Goal: Information Seeking & Learning: Learn about a topic

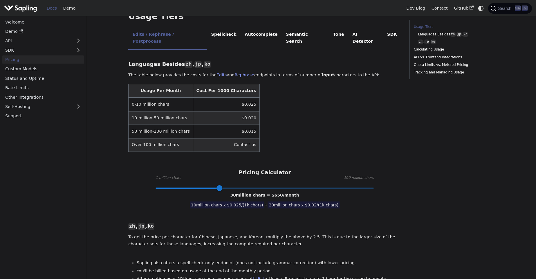
scroll to position [139, 0]
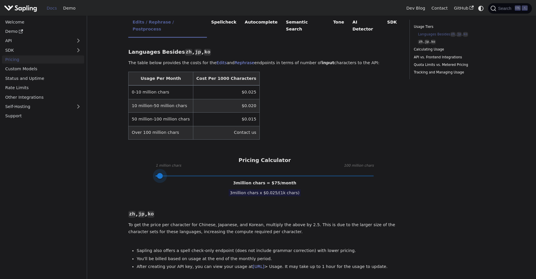
type input "1"
drag, startPoint x: 218, startPoint y: 163, endPoint x: 152, endPoint y: 164, distance: 65.9
click at [153, 173] on span at bounding box center [156, 176] width 6 height 6
click at [142, 178] on div "Languages Besides zh , jp , ko ​ The table below provides the costs for the Edi…" at bounding box center [264, 279] width 273 height 475
click at [195, 185] on div "Languages Besides zh , jp , ko ​ The table below provides the costs for the Edi…" at bounding box center [264, 279] width 273 height 475
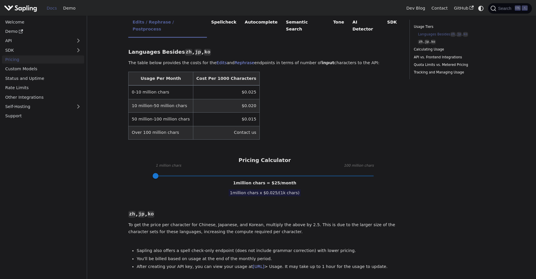
click at [251, 193] on div "Languages Besides zh , jp , ko ​ The table below provides the costs for the Edi…" at bounding box center [264, 279] width 273 height 475
click at [263, 192] on div "Languages Besides zh , jp , ko ​ The table below provides the costs for the Edi…" at bounding box center [264, 279] width 273 height 475
click at [270, 190] on div "Languages Besides zh , jp , ko ​ The table below provides the costs for the Edi…" at bounding box center [264, 279] width 273 height 475
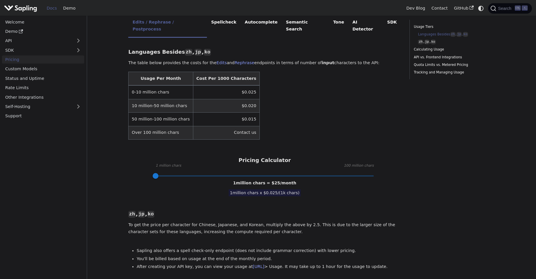
click at [270, 190] on div "Languages Besides zh , jp , ko ​ The table below provides the costs for the Edi…" at bounding box center [264, 279] width 273 height 475
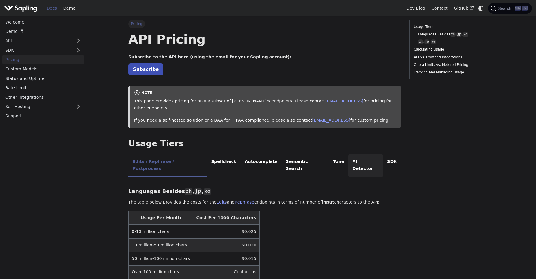
click at [348, 156] on li "AI Detector" at bounding box center [365, 165] width 35 height 23
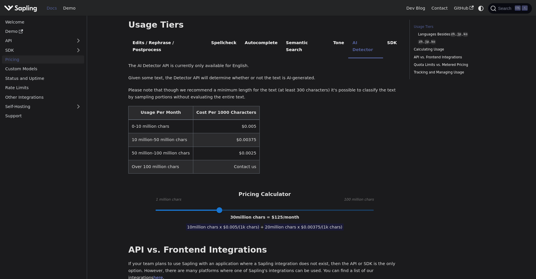
scroll to position [139, 0]
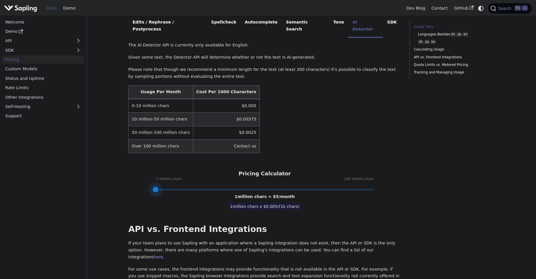
drag, startPoint x: 218, startPoint y: 177, endPoint x: 155, endPoint y: 179, distance: 62.7
click at [155, 187] on span at bounding box center [156, 190] width 6 height 6
click at [258, 193] on div "1 million chars = $ 5 /month" at bounding box center [264, 196] width 60 height 7
click at [323, 187] on div "API Pricing Subscribe to the API here (using the email for your Sapling account…" at bounding box center [264, 207] width 273 height 630
click at [356, 111] on table "Usage Per Month Cost Per 1000 Characters 0-10 million chars $0.005 10 million-5…" at bounding box center [264, 119] width 273 height 68
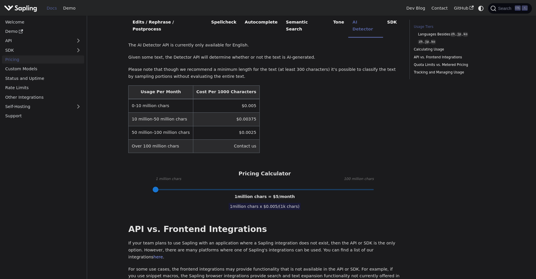
click at [356, 109] on table "Usage Per Month Cost Per 1000 Characters 0-10 million chars $0.005 10 million-5…" at bounding box center [264, 119] width 273 height 68
click at [356, 108] on table "Usage Per Month Cost Per 1000 Characters 0-10 million chars $0.005 10 million-5…" at bounding box center [264, 119] width 273 height 68
click at [356, 106] on table "Usage Per Month Cost Per 1000 Characters 0-10 million chars $0.005 10 million-5…" at bounding box center [264, 119] width 273 height 68
click at [357, 101] on table "Usage Per Month Cost Per 1000 Characters 0-10 million chars $0.005 10 million-5…" at bounding box center [264, 119] width 273 height 68
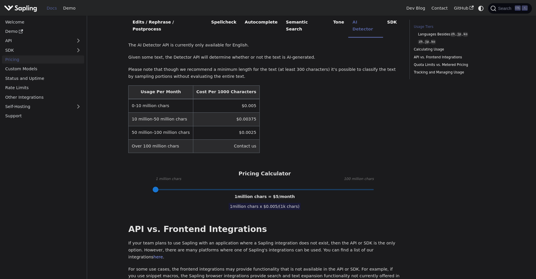
click at [357, 101] on table "Usage Per Month Cost Per 1000 Characters 0-10 million chars $0.005 10 million-5…" at bounding box center [264, 119] width 273 height 68
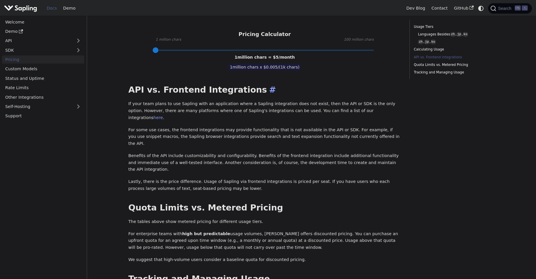
click at [312, 85] on h2 "API vs. Frontend Integrations ​" at bounding box center [264, 90] width 273 height 10
click at [314, 69] on div "API Pricing Subscribe to the API here (using the email for your Sapling account…" at bounding box center [264, 68] width 273 height 630
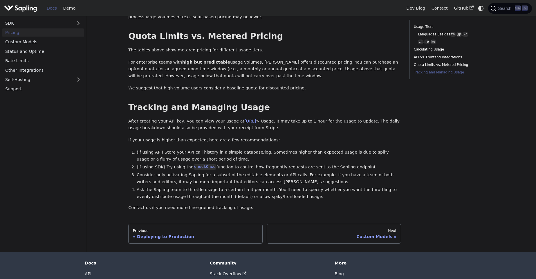
scroll to position [451, 0]
click at [314, 136] on p "If your usage is higher than expected, here are a few recommendations:" at bounding box center [264, 139] width 273 height 7
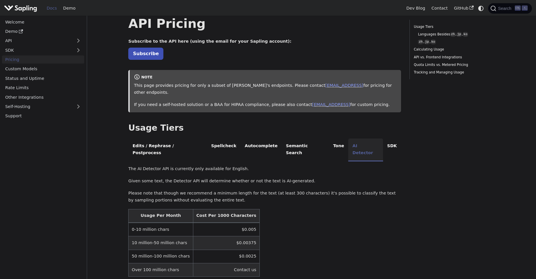
scroll to position [0, 0]
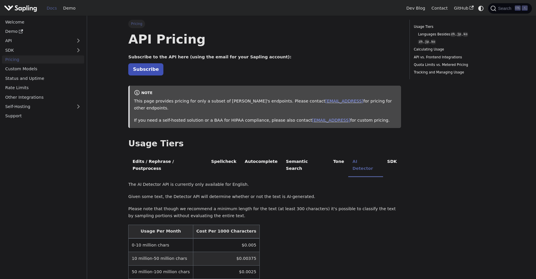
click at [325, 46] on h1 "API Pricing" at bounding box center [264, 39] width 273 height 16
click at [325, 41] on h1 "API Pricing" at bounding box center [264, 39] width 273 height 16
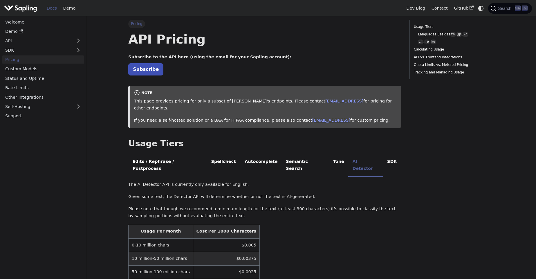
click at [325, 41] on h1 "API Pricing" at bounding box center [264, 39] width 273 height 16
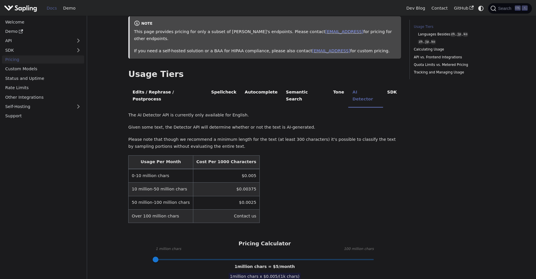
scroll to position [70, 0]
click at [304, 195] on table "Usage Per Month Cost Per 1000 Characters 0-10 million chars $0.005 10 million-5…" at bounding box center [264, 189] width 273 height 68
click at [319, 176] on table "Usage Per Month Cost Per 1000 Characters 0-10 million chars $0.005 10 million-5…" at bounding box center [264, 189] width 273 height 68
click at [321, 170] on table "Usage Per Month Cost Per 1000 Characters 0-10 million chars $0.005 10 million-5…" at bounding box center [264, 189] width 273 height 68
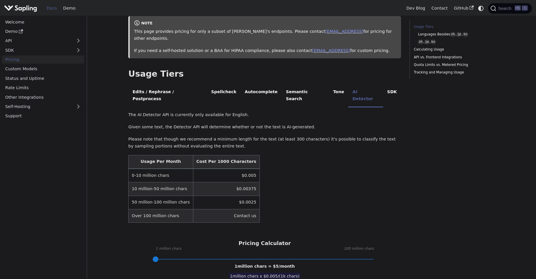
click at [321, 170] on table "Usage Per Month Cost Per 1000 Characters 0-10 million chars $0.005 10 million-5…" at bounding box center [264, 189] width 273 height 68
type input "2"
click at [158, 256] on span at bounding box center [158, 259] width 6 height 6
click at [328, 196] on table "Usage Per Month Cost Per 1000 Characters 0-10 million chars $0.005 10 million-5…" at bounding box center [264, 189] width 273 height 68
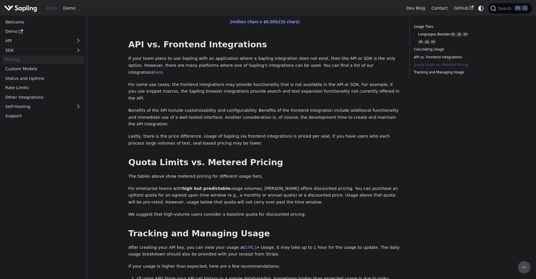
scroll to position [242, 0]
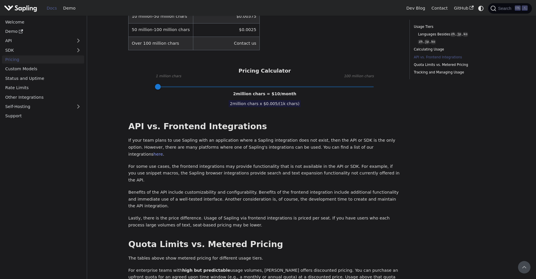
click at [331, 93] on div "API Pricing Subscribe to the API here (using the email for your Sapling account…" at bounding box center [264, 104] width 273 height 630
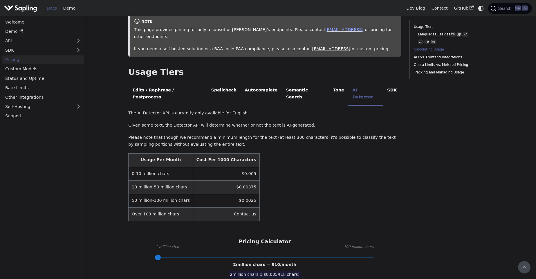
scroll to position [0, 0]
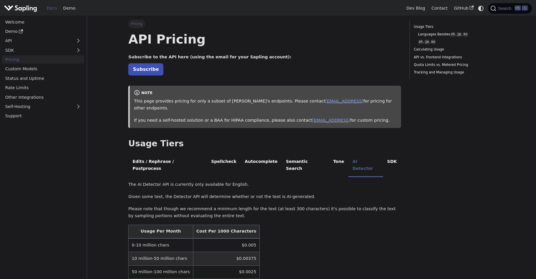
click at [326, 72] on p "Subscribe" at bounding box center [264, 70] width 273 height 8
click at [327, 68] on p "Subscribe" at bounding box center [264, 70] width 273 height 8
drag, startPoint x: 167, startPoint y: 55, endPoint x: 196, endPoint y: 56, distance: 28.4
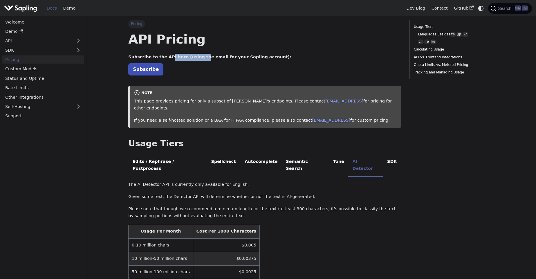
click at [196, 56] on strong "Subscribe to the API here (using the email for your Sapling account):" at bounding box center [209, 57] width 163 height 5
click at [140, 72] on link "Subscribe" at bounding box center [145, 69] width 35 height 12
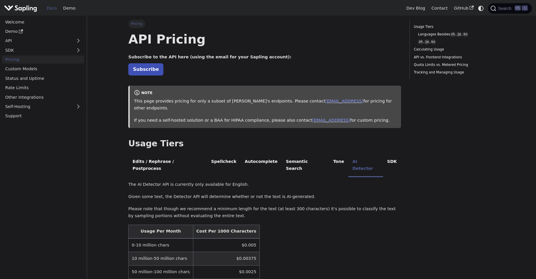
click at [321, 45] on h1 "API Pricing" at bounding box center [264, 39] width 273 height 16
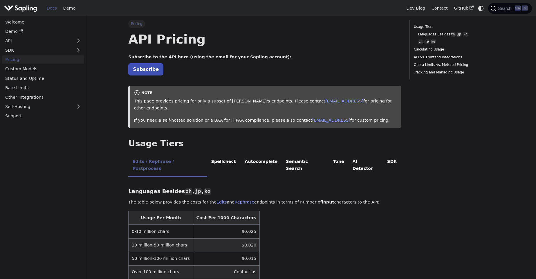
click at [299, 38] on h1 "API Pricing" at bounding box center [264, 39] width 273 height 16
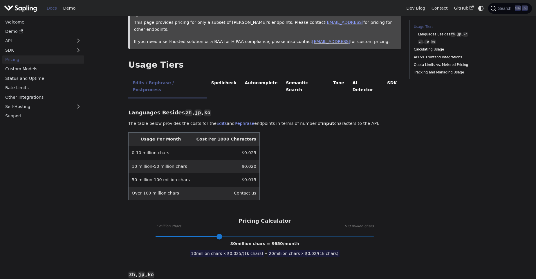
scroll to position [104, 0]
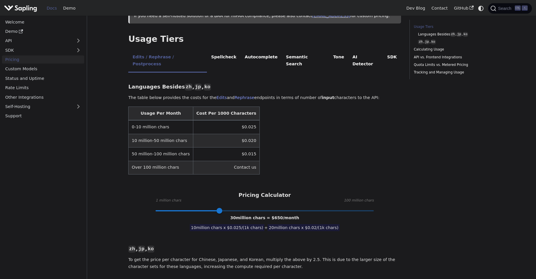
click at [360, 126] on table "Usage Per Month Cost Per 1000 Characters 0-10 million chars $0.025 10 million-5…" at bounding box center [264, 140] width 273 height 68
click at [359, 119] on table "Usage Per Month Cost Per 1000 Characters 0-10 million chars $0.025 10 million-5…" at bounding box center [264, 140] width 273 height 68
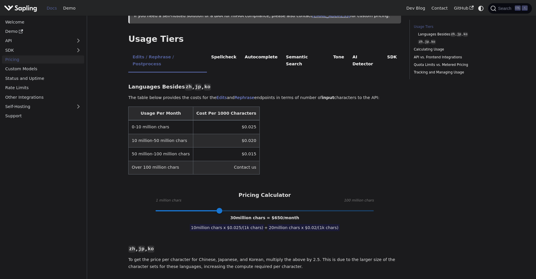
click at [359, 119] on table "Usage Per Month Cost Per 1000 Characters 0-10 million chars $0.025 10 million-5…" at bounding box center [264, 140] width 273 height 68
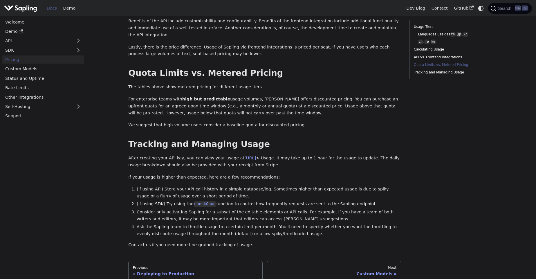
scroll to position [754, 0]
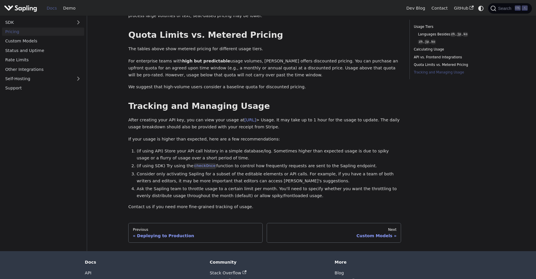
click at [338, 162] on li "(If using SDK) Try using the checkOnce function to control how frequently reque…" at bounding box center [269, 165] width 264 height 7
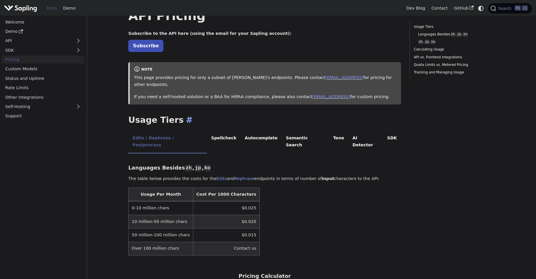
scroll to position [0, 0]
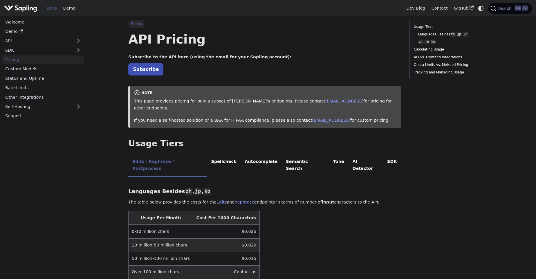
click at [327, 86] on div "note This page provides pricing for only a subset of Sapling's endpoints. Pleas…" at bounding box center [264, 107] width 273 height 42
click at [356, 213] on table "Usage Per Month Cost Per 1000 Characters 0-10 million chars $0.025 10 million-5…" at bounding box center [264, 245] width 273 height 68
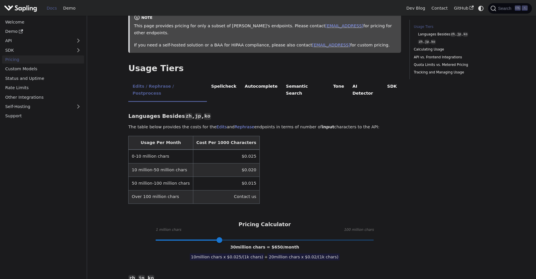
scroll to position [209, 0]
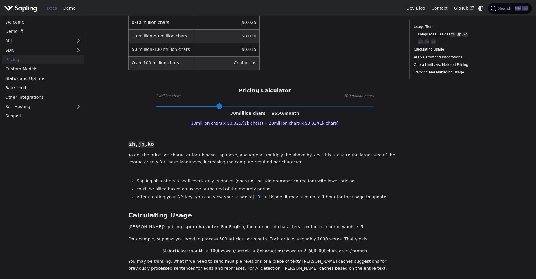
click at [319, 122] on div "Languages Besides zh , jp , ko ​ The table below provides the costs for the Edi…" at bounding box center [264, 209] width 273 height 475
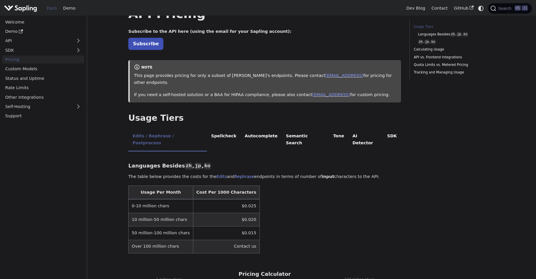
scroll to position [0, 0]
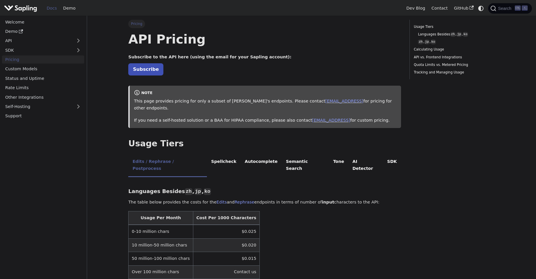
click at [382, 103] on p "This page provides pricing for only a subset of Sapling's endpoints. Please con…" at bounding box center [265, 105] width 263 height 14
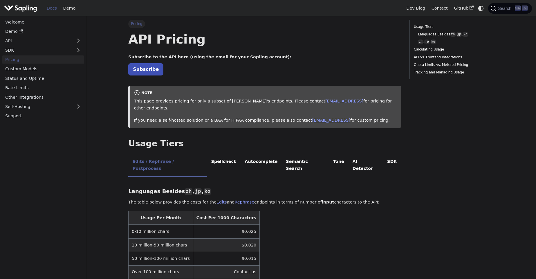
click at [382, 103] on p "This page provides pricing for only a subset of Sapling's endpoints. Please con…" at bounding box center [265, 105] width 263 height 14
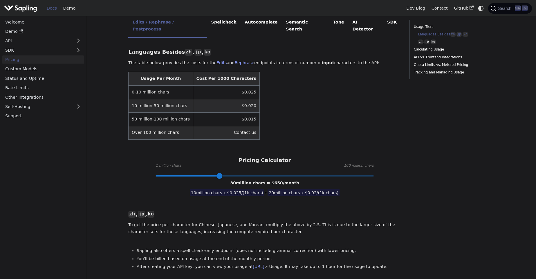
click at [382, 104] on table "Usage Per Month Cost Per 1000 Characters 0-10 million chars $0.025 10 million-5…" at bounding box center [264, 106] width 273 height 68
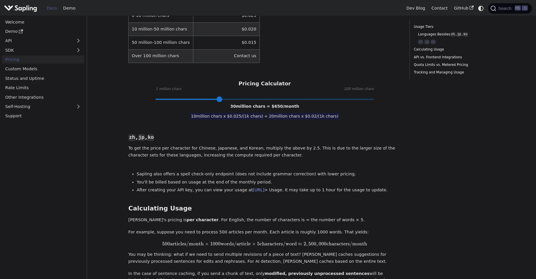
scroll to position [348, 0]
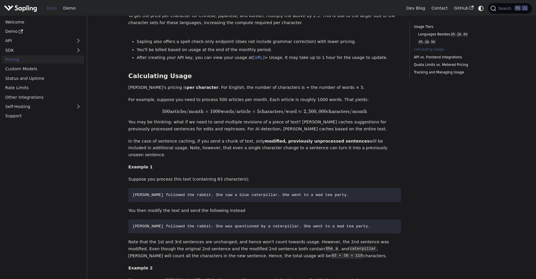
click at [370, 96] on p "For example, suppose you need to process 500 articles per month. Each article i…" at bounding box center [264, 99] width 273 height 7
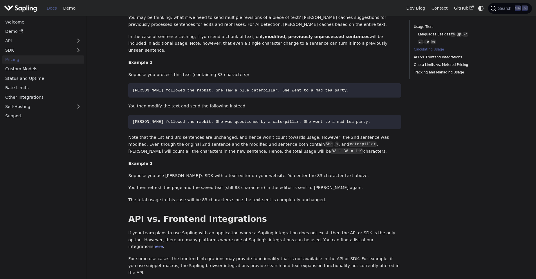
scroll to position [592, 0]
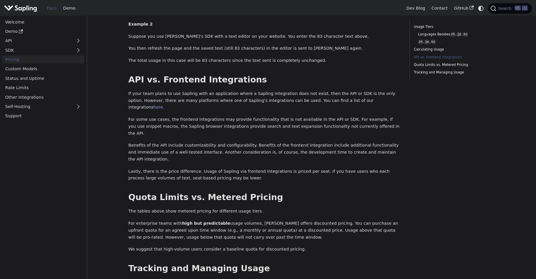
click at [335, 90] on p "If your team plans to use Sapling with an application where a Sapling integrati…" at bounding box center [264, 100] width 273 height 21
click at [333, 75] on h2 "API vs. Frontend Integrations ​" at bounding box center [264, 80] width 273 height 10
click at [334, 75] on h2 "API vs. Frontend Integrations ​" at bounding box center [264, 80] width 273 height 10
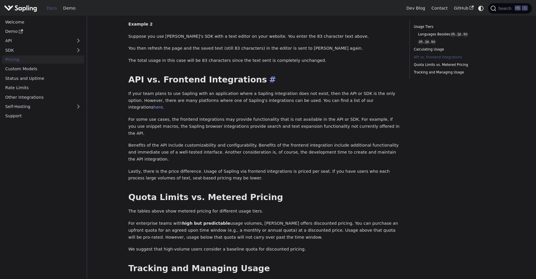
click at [334, 75] on h2 "API vs. Frontend Integrations ​" at bounding box center [264, 80] width 273 height 10
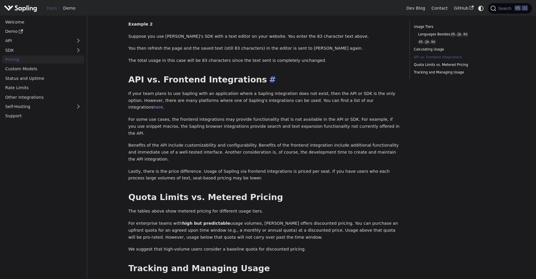
click at [334, 75] on h2 "API vs. Frontend Integrations ​" at bounding box center [264, 80] width 273 height 10
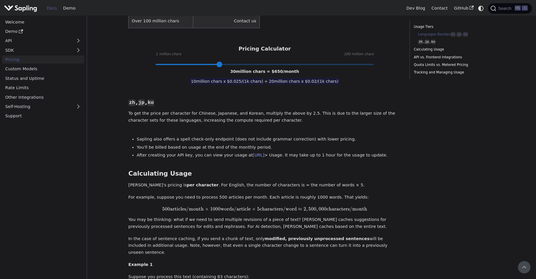
scroll to position [197, 0]
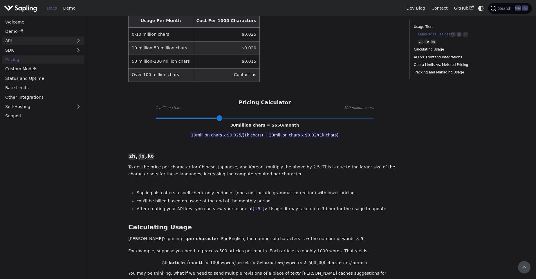
click at [17, 39] on link "API" at bounding box center [37, 41] width 71 height 8
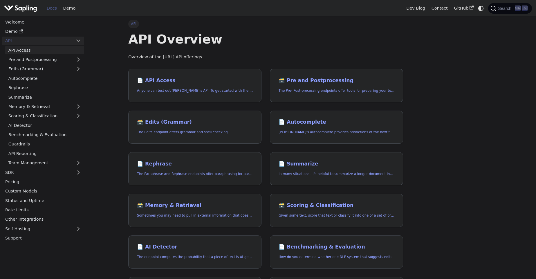
click at [51, 51] on link "API Access" at bounding box center [44, 50] width 79 height 8
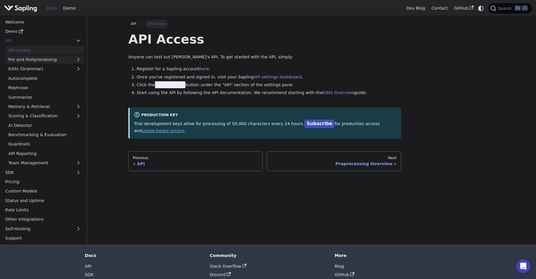
click at [26, 59] on link "Pre and Postprocessing" at bounding box center [44, 59] width 79 height 8
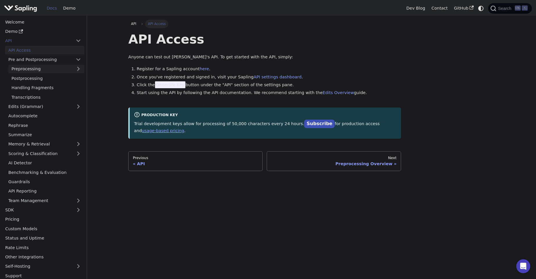
click at [43, 69] on link "Preprocessing" at bounding box center [46, 69] width 76 height 8
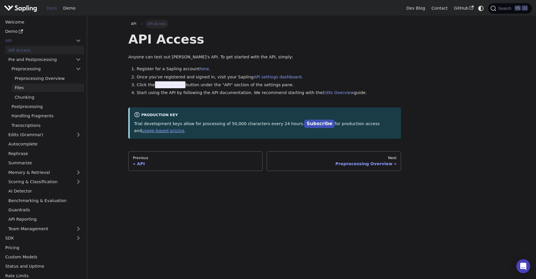
click at [43, 84] on link "Files" at bounding box center [48, 88] width 73 height 8
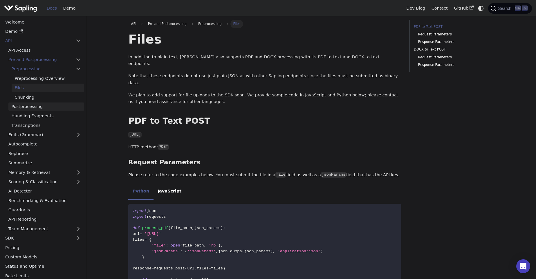
click at [38, 107] on link "Postprocessing" at bounding box center [46, 106] width 76 height 8
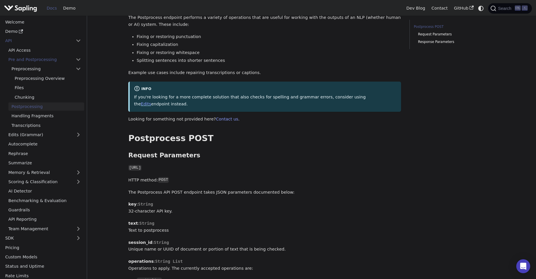
scroll to position [174, 0]
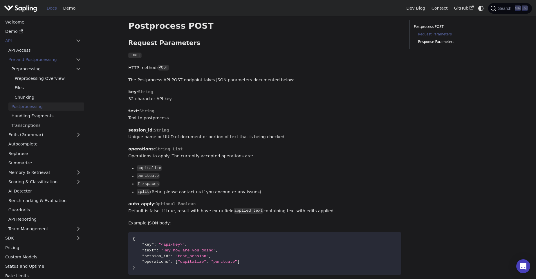
click at [346, 88] on p "key : String 32-character API key." at bounding box center [264, 95] width 273 height 14
click at [347, 81] on div "Postprocessing Preprocess Language Model Postprocess The Postprocess endpoint p…" at bounding box center [264, 177] width 273 height 640
click at [348, 78] on div "Postprocessing Preprocess Language Model Postprocess The Postprocess endpoint p…" at bounding box center [264, 177] width 273 height 640
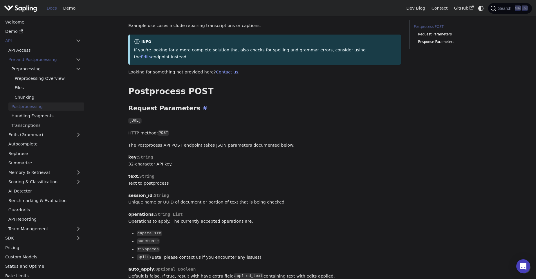
scroll to position [104, 0]
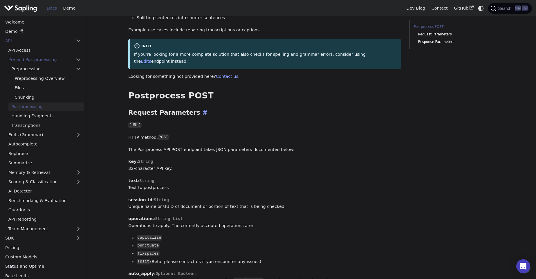
click at [331, 109] on h3 "Request Parameters ​" at bounding box center [264, 113] width 273 height 8
click at [338, 96] on div "Postprocessing Preprocess Language Model Postprocess The Postprocess endpoint p…" at bounding box center [264, 247] width 273 height 640
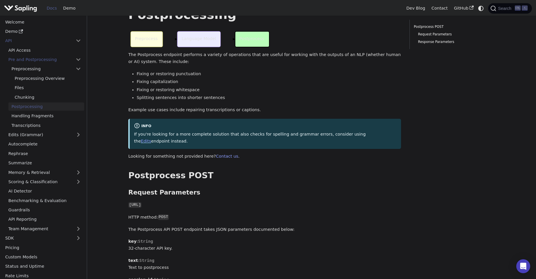
scroll to position [0, 0]
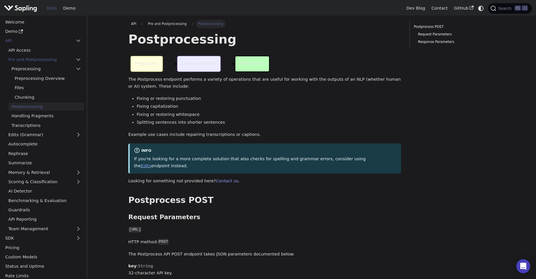
click at [325, 105] on li "Fixing capitalization" at bounding box center [269, 106] width 264 height 7
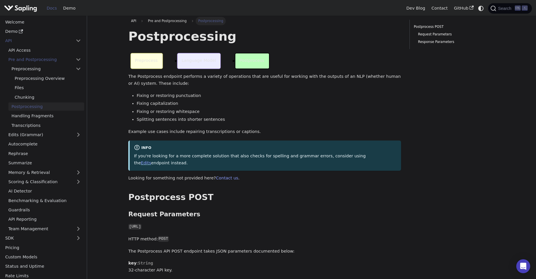
scroll to position [209, 0]
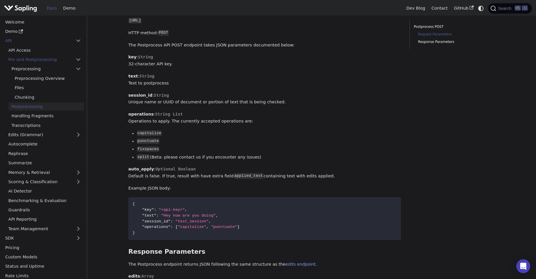
click at [341, 92] on p "session_id : String Unique name or UUID of document or portion of text that is …" at bounding box center [264, 99] width 273 height 14
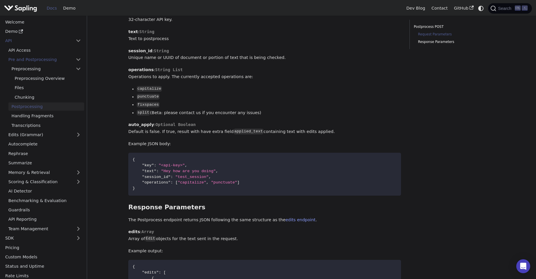
scroll to position [348, 0]
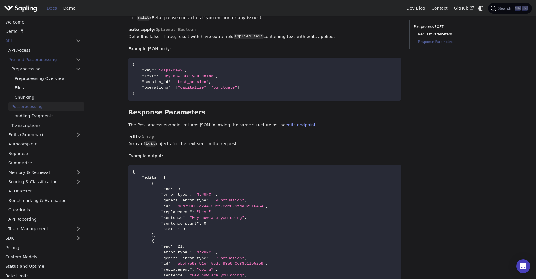
click at [340, 99] on div "Postprocessing Preprocess Language Model Postprocess The Postprocess endpoint p…" at bounding box center [264, 3] width 273 height 640
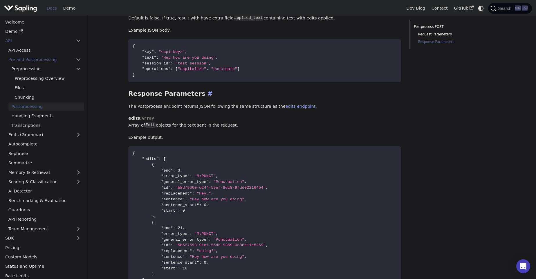
scroll to position [383, 0]
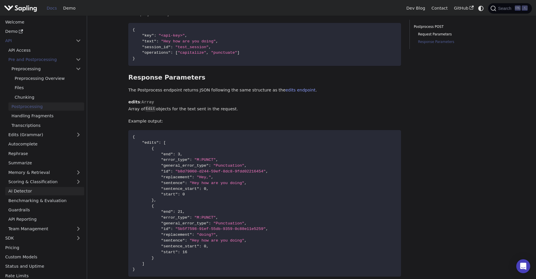
click at [44, 194] on link "AI Detector" at bounding box center [44, 191] width 79 height 8
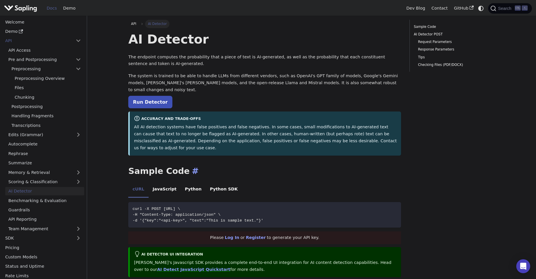
click at [319, 166] on h2 "Sample Code ​" at bounding box center [264, 171] width 273 height 10
drag, startPoint x: 176, startPoint y: 122, endPoint x: 239, endPoint y: 121, distance: 62.7
click at [239, 124] on p "All AI detection systems have false positives and false negatives. In some case…" at bounding box center [265, 138] width 263 height 28
click at [241, 124] on p "All AI detection systems have false positives and false negatives. In some case…" at bounding box center [265, 138] width 263 height 28
click at [329, 166] on h2 "Sample Code ​" at bounding box center [264, 171] width 273 height 10
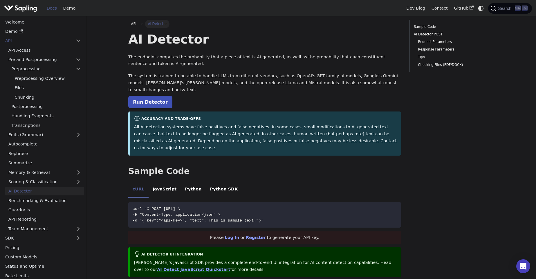
click at [149, 96] on link "Run Detector" at bounding box center [150, 102] width 44 height 12
click at [335, 166] on h2 "Sample Code ​" at bounding box center [264, 171] width 273 height 10
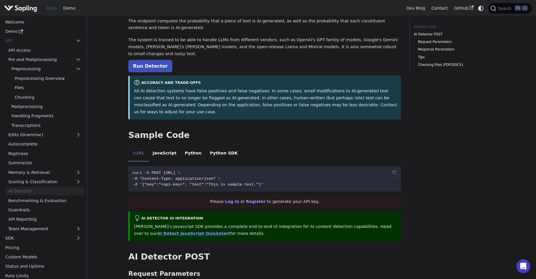
scroll to position [70, 0]
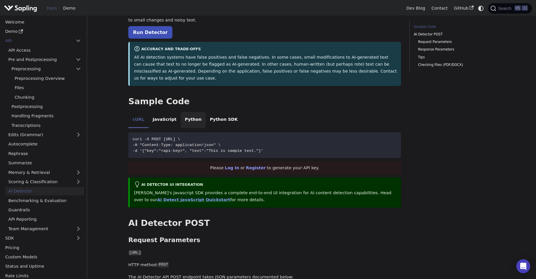
click at [187, 112] on li "Python" at bounding box center [193, 120] width 25 height 16
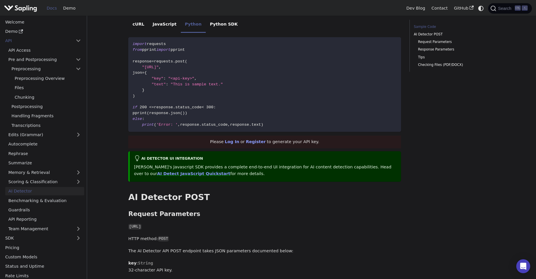
scroll to position [244, 0]
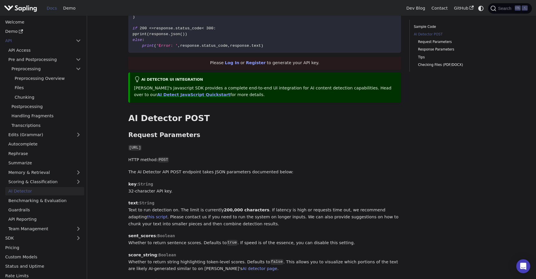
click at [295, 114] on div "AI Detector The endpoint computes the probability that a piece of text is AI-ge…" at bounding box center [264, 257] width 273 height 938
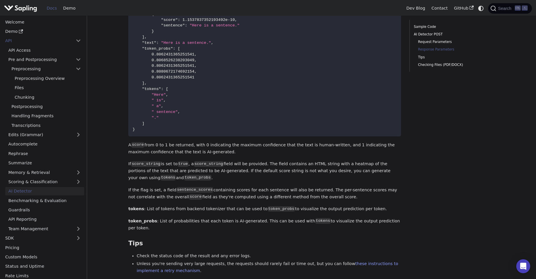
scroll to position [696, 0]
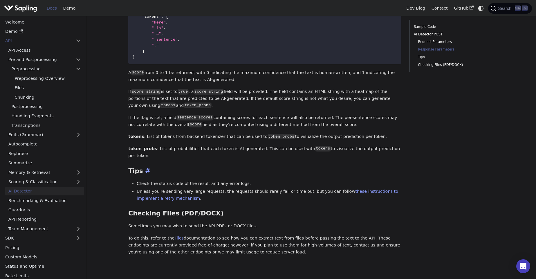
click at [240, 167] on h3 "Tips ​" at bounding box center [264, 171] width 273 height 8
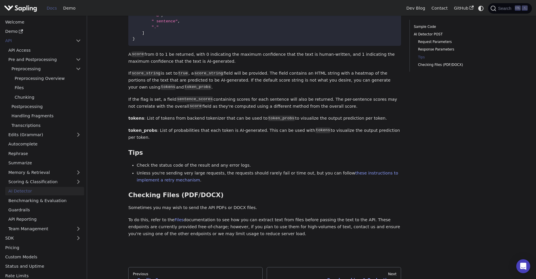
scroll to position [731, 0]
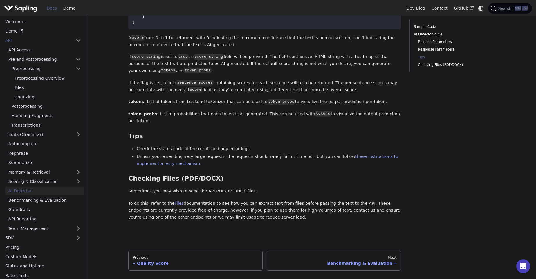
click at [280, 145] on li "Check the status code of the result and any error logs." at bounding box center [269, 148] width 264 height 7
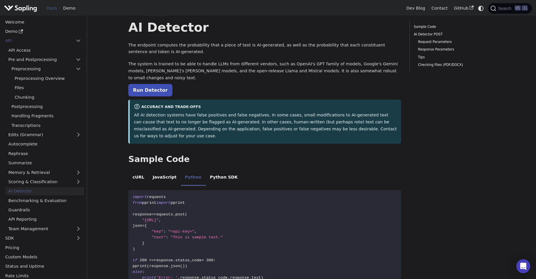
scroll to position [0, 0]
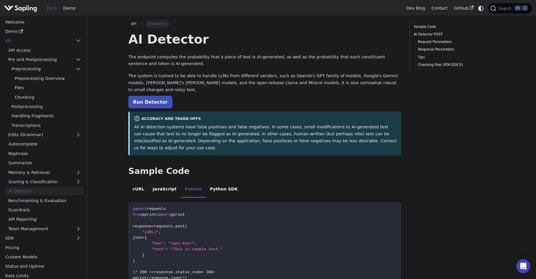
click at [318, 98] on p "Run Detector" at bounding box center [264, 102] width 273 height 8
click at [218, 182] on li "Python SDK" at bounding box center [224, 190] width 36 height 16
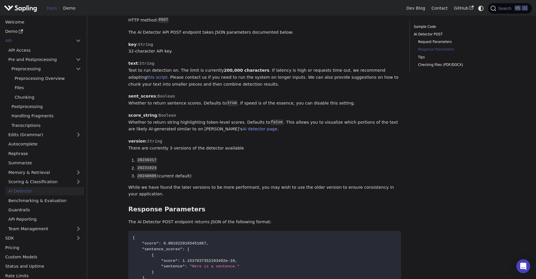
scroll to position [418, 0]
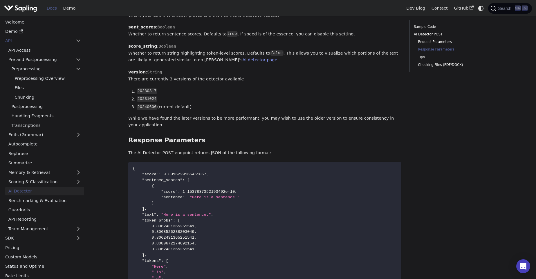
click at [445, 139] on div "Sample Code AI Detector POST Request Parameters Response Parameters Tips Checki…" at bounding box center [452, 75] width 94 height 947
click at [445, 133] on div "Sample Code AI Detector POST Request Parameters Response Parameters Tips Checki…" at bounding box center [452, 75] width 94 height 947
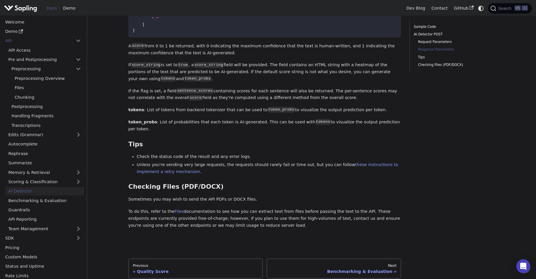
scroll to position [592, 0]
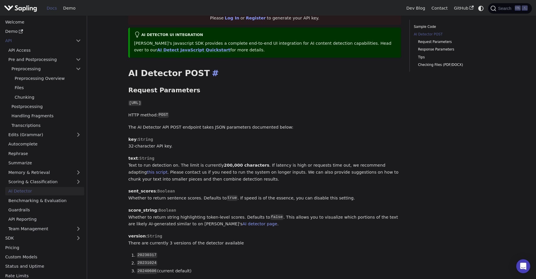
scroll to position [313, 0]
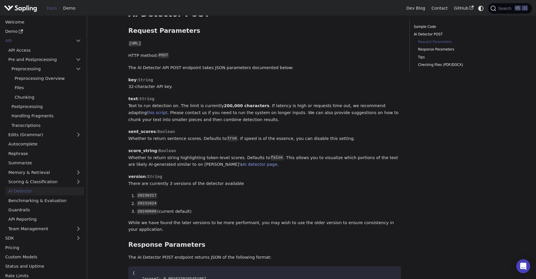
click at [315, 77] on p "key : String 32-character API key." at bounding box center [264, 84] width 273 height 14
click at [316, 77] on p "key : String 32-character API key." at bounding box center [264, 84] width 273 height 14
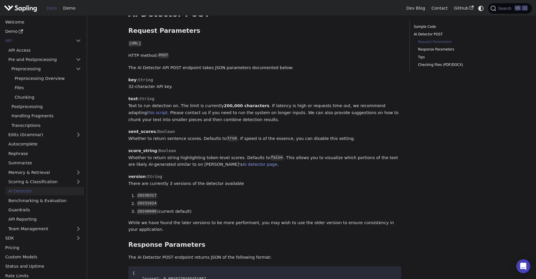
click at [316, 77] on p "key : String 32-character API key." at bounding box center [264, 84] width 273 height 14
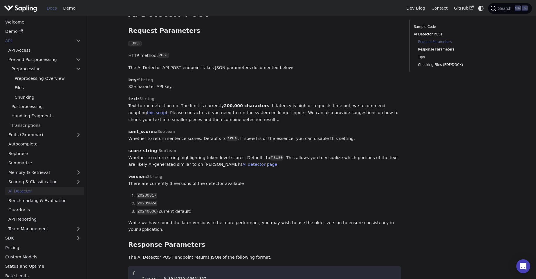
click at [316, 77] on p "key : String 32-character API key." at bounding box center [264, 84] width 273 height 14
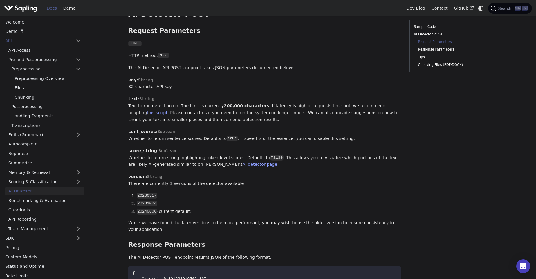
click at [316, 77] on p "key : String 32-character API key." at bounding box center [264, 84] width 273 height 14
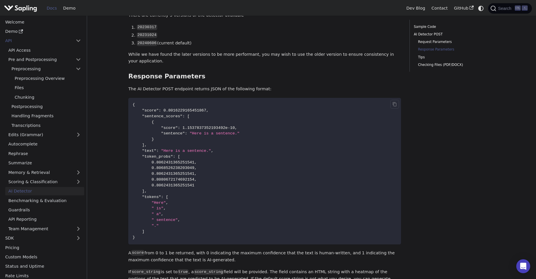
scroll to position [487, 0]
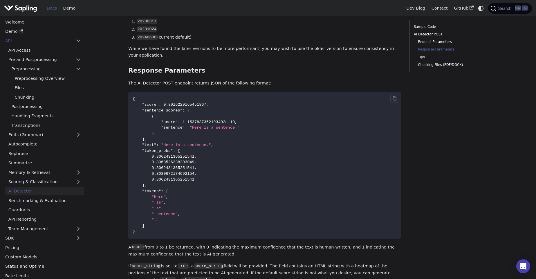
click at [316, 92] on code "{ "score" : 0.8016229165451867 , "sentence_scores" : [ { "score" : 1.1537837352…" at bounding box center [264, 165] width 273 height 147
click at [277, 109] on code "{ "score" : 0.8016229165451867 , "sentence_scores" : [ { "score" : 1.1537837352…" at bounding box center [264, 165] width 273 height 147
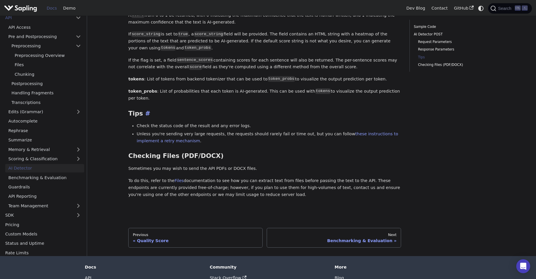
scroll to position [731, 0]
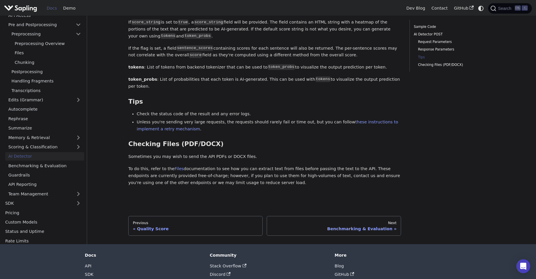
click at [336, 165] on p "To do this, refer to the Files documentation to see how you can extract text fr…" at bounding box center [264, 175] width 273 height 21
click at [346, 153] on p "Sometimes you may wish to send the API PDFs or DOCX files." at bounding box center [264, 156] width 273 height 7
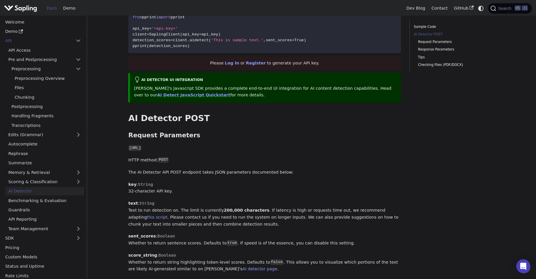
scroll to position [0, 0]
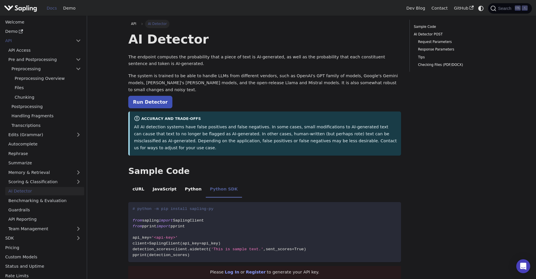
click at [349, 98] on p "Run Detector" at bounding box center [264, 102] width 273 height 8
click at [350, 86] on p "The system is trained to be able to handle LLMs from different vendors, such as…" at bounding box center [264, 83] width 273 height 21
click at [352, 78] on p "The system is trained to be able to handle LLMs from different vendors, such as…" at bounding box center [264, 83] width 273 height 21
click at [346, 83] on p "The system is trained to be able to handle LLMs from different vendors, such as…" at bounding box center [264, 83] width 273 height 21
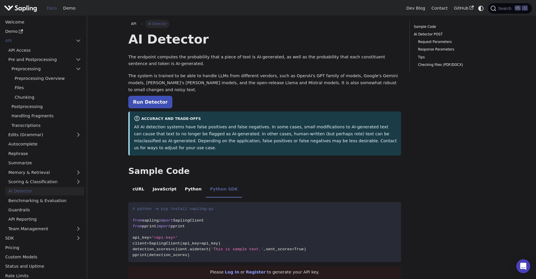
click at [342, 44] on h1 "AI Detector" at bounding box center [264, 39] width 273 height 16
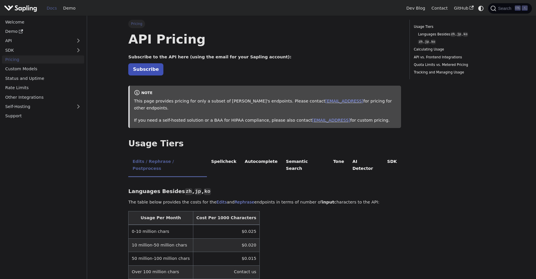
click at [265, 36] on h1 "API Pricing" at bounding box center [264, 39] width 273 height 16
click at [277, 31] on h1 "API Pricing" at bounding box center [264, 39] width 273 height 16
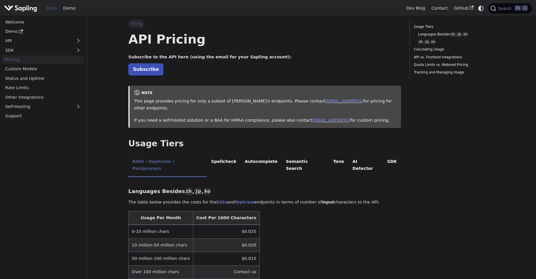
click at [277, 31] on h1 "API Pricing" at bounding box center [264, 39] width 273 height 16
click at [348, 157] on li "AI Detector" at bounding box center [365, 165] width 35 height 23
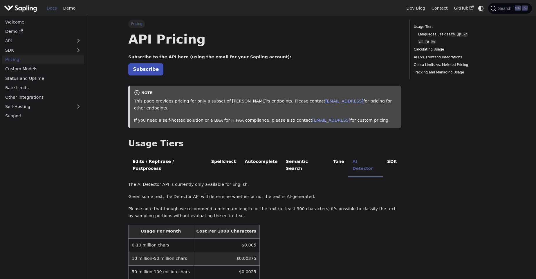
click at [296, 206] on div "The AI Detector API is currently only available for English. Given some text, t…" at bounding box center [264, 254] width 273 height 147
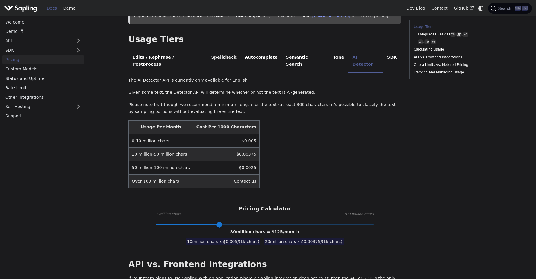
scroll to position [104, 0]
type input "2"
drag, startPoint x: 223, startPoint y: 213, endPoint x: 157, endPoint y: 216, distance: 65.4
click at [157, 221] on span at bounding box center [158, 224] width 6 height 6
click at [320, 143] on table "Usage Per Month Cost Per 1000 Characters 0-10 million chars $0.005 10 million-5…" at bounding box center [264, 154] width 273 height 68
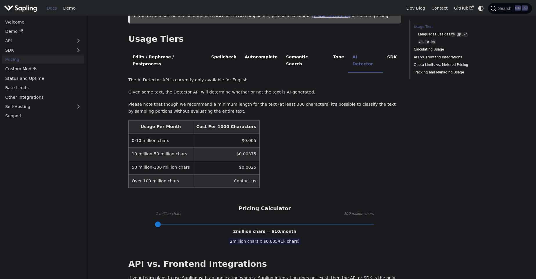
click at [320, 138] on table "Usage Per Month Cost Per 1000 Characters 0-10 million chars $0.005 10 million-5…" at bounding box center [264, 154] width 273 height 68
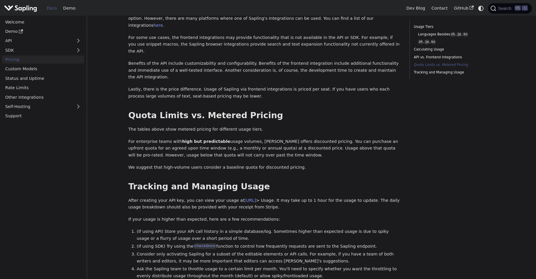
scroll to position [451, 0]
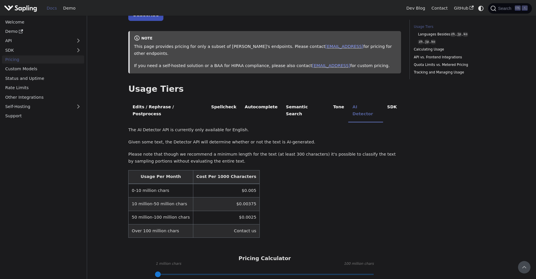
scroll to position [0, 0]
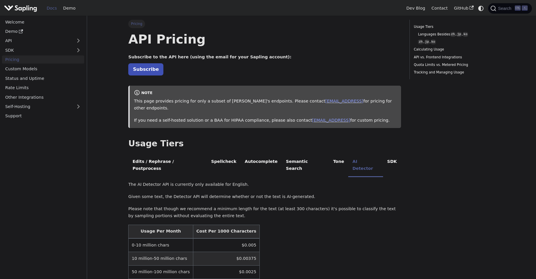
click at [353, 67] on p "Subscribe" at bounding box center [264, 70] width 273 height 8
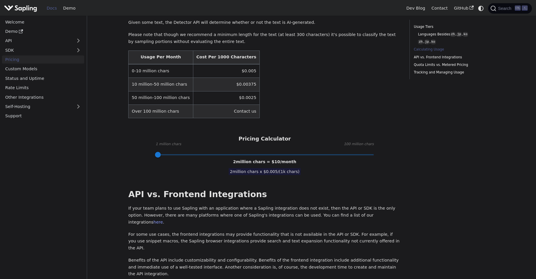
click at [357, 52] on table "Usage Per Month Cost Per 1000 Characters 0-10 million chars $0.005 10 million-5…" at bounding box center [264, 84] width 273 height 68
